Goal: Task Accomplishment & Management: Manage account settings

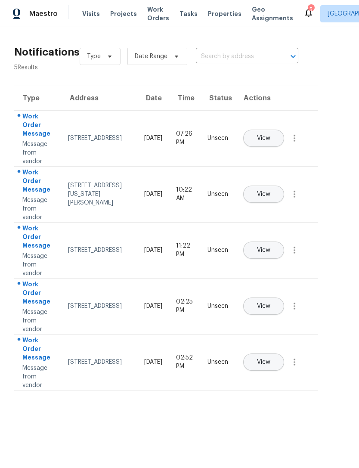
scroll to position [0, 15]
click at [304, 10] on icon at bounding box center [309, 12] width 10 height 10
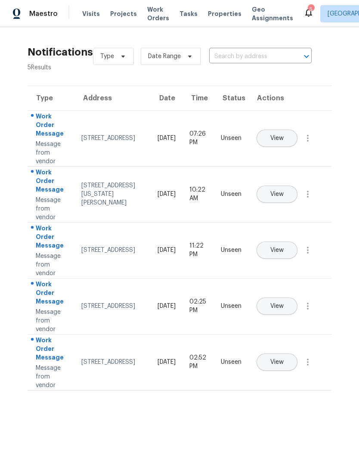
scroll to position [0, 0]
click at [298, 353] on button "View" at bounding box center [277, 361] width 41 height 17
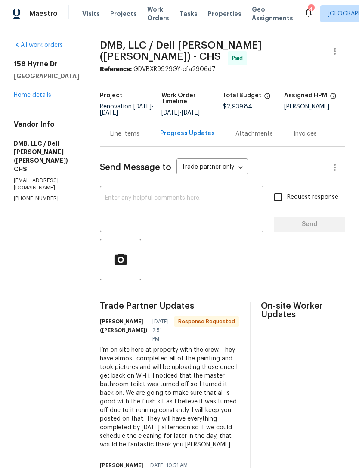
click at [118, 126] on div "Line Items" at bounding box center [125, 133] width 50 height 25
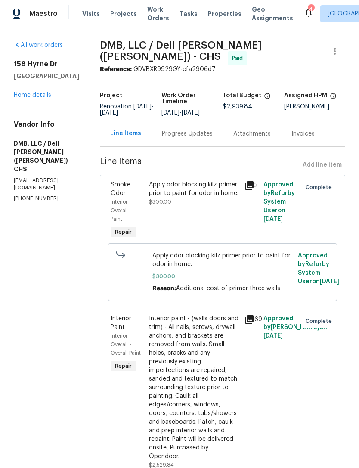
click at [46, 98] on link "Home details" at bounding box center [32, 95] width 37 height 6
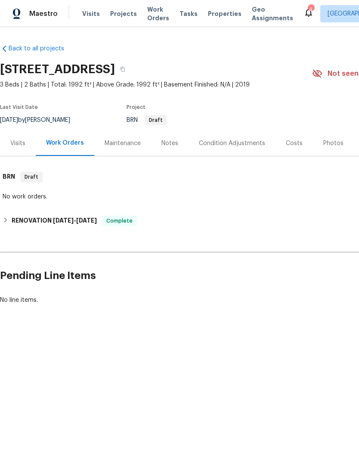
click at [152, 12] on span "Work Orders" at bounding box center [158, 13] width 22 height 17
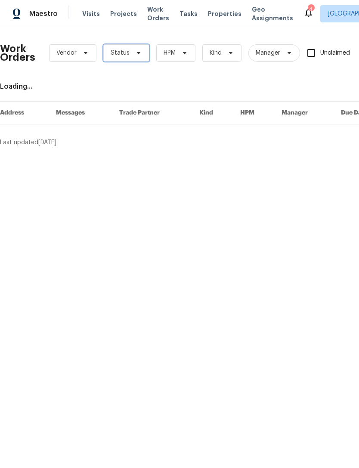
click at [137, 52] on icon at bounding box center [138, 53] width 3 height 2
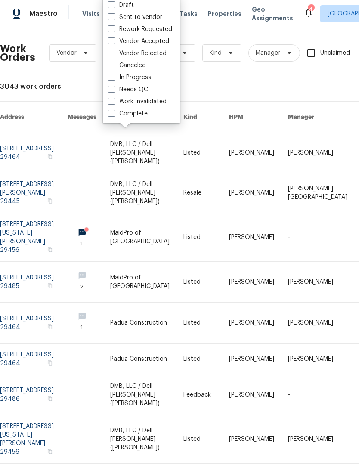
click at [117, 88] on label "Needs QC" at bounding box center [128, 89] width 40 height 9
click at [114, 88] on input "Needs QC" at bounding box center [111, 88] width 6 height 6
checkbox input "true"
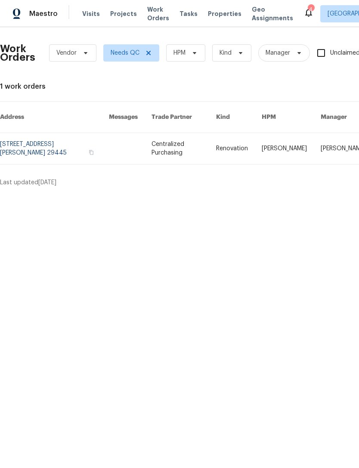
click at [295, 146] on link at bounding box center [291, 148] width 59 height 31
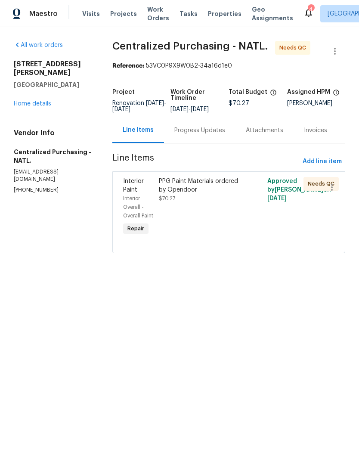
click at [243, 194] on div "PPG Paint Materials ordered by Opendoor" at bounding box center [201, 185] width 85 height 17
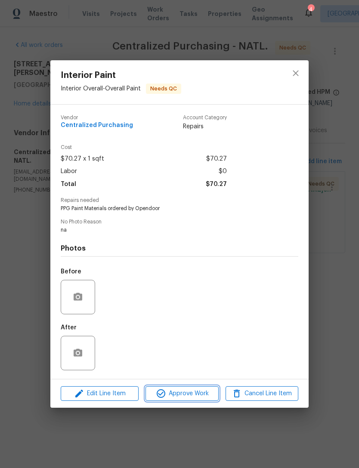
click at [196, 394] on span "Approve Work" at bounding box center [182, 393] width 68 height 11
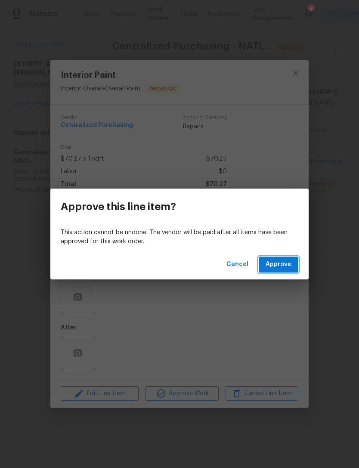
click at [279, 261] on span "Approve" at bounding box center [279, 264] width 26 height 11
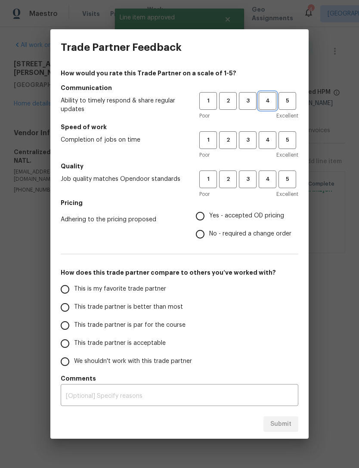
click at [274, 100] on span "4" at bounding box center [268, 101] width 16 height 10
click at [272, 140] on span "4" at bounding box center [268, 140] width 16 height 10
click at [275, 179] on span "4" at bounding box center [268, 179] width 16 height 10
click at [200, 214] on input "Yes - accepted OD pricing" at bounding box center [200, 216] width 18 height 18
radio input "true"
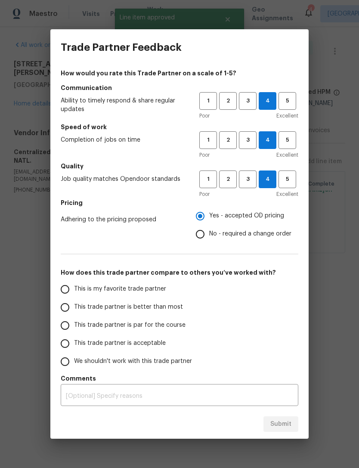
click at [68, 309] on input "This trade partner is better than most" at bounding box center [65, 307] width 18 height 18
click at [279, 422] on span "Submit" at bounding box center [280, 424] width 21 height 11
radio input "true"
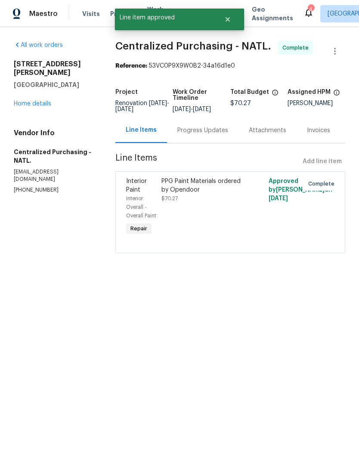
radio input "false"
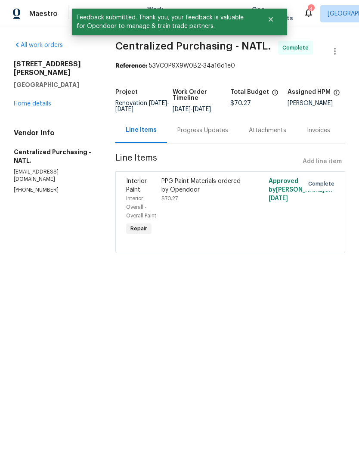
click at [254, 253] on div "Interior Paint Interior Overall - Overall Paint Repair PPG Paint Materials orde…" at bounding box center [230, 212] width 230 height 82
click at [46, 101] on link "Home details" at bounding box center [32, 104] width 37 height 6
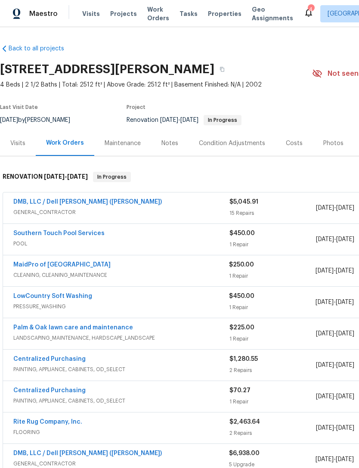
click at [208, 15] on span "Properties" at bounding box center [225, 13] width 34 height 9
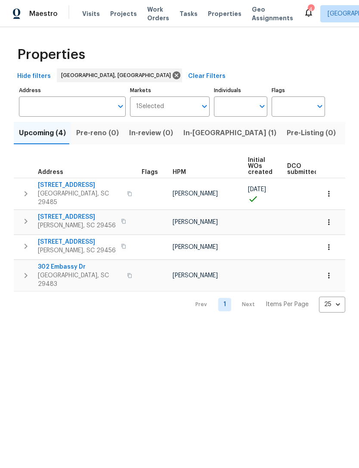
click at [90, 13] on span "Visits" at bounding box center [91, 13] width 18 height 9
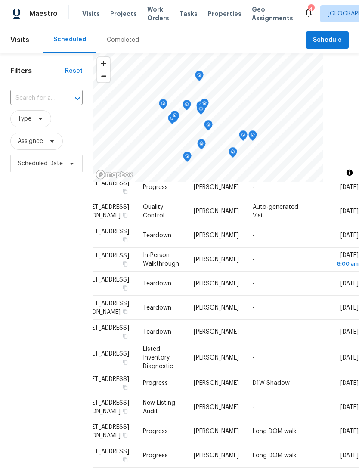
scroll to position [478, 76]
